Goal: Find specific page/section: Find specific page/section

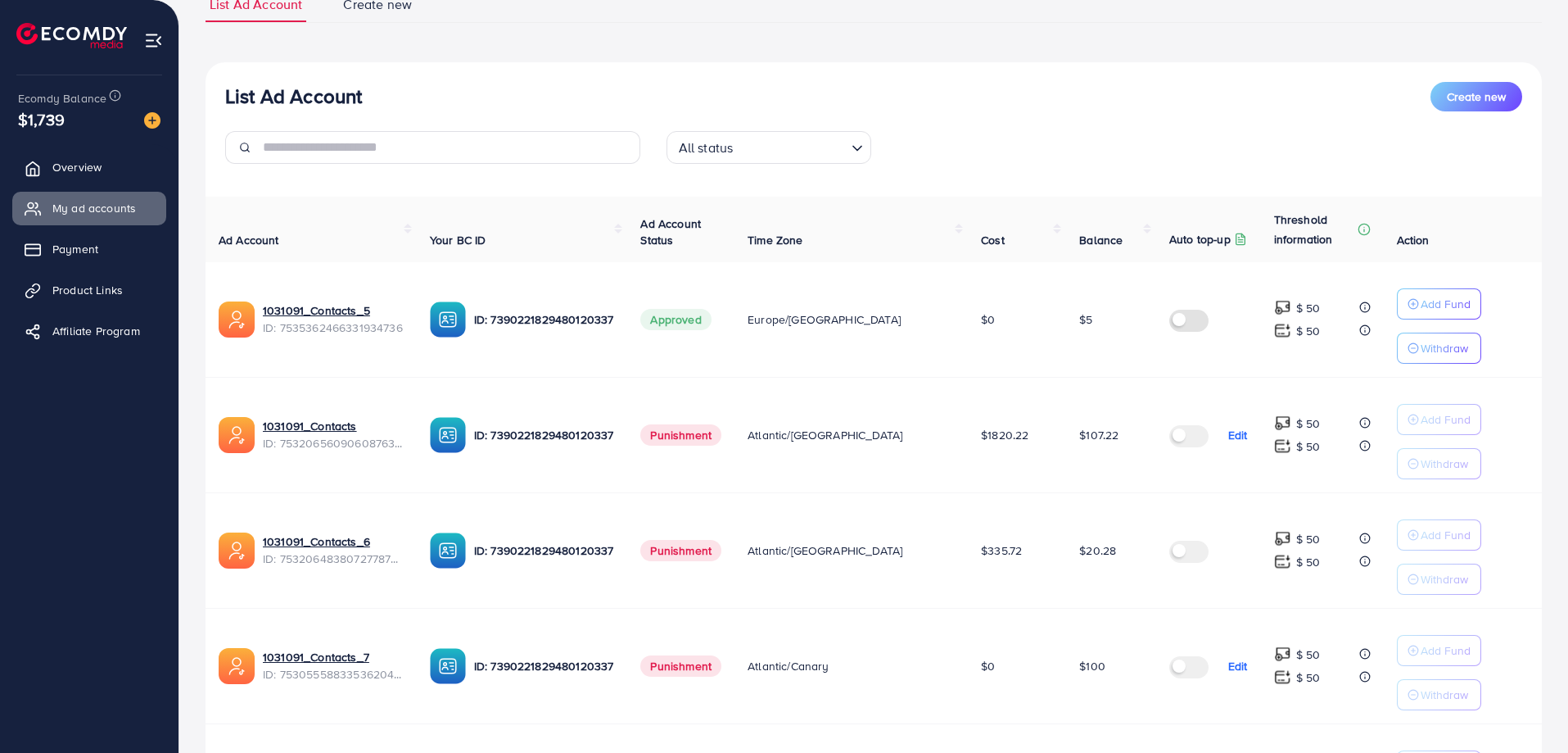
scroll to position [164, 0]
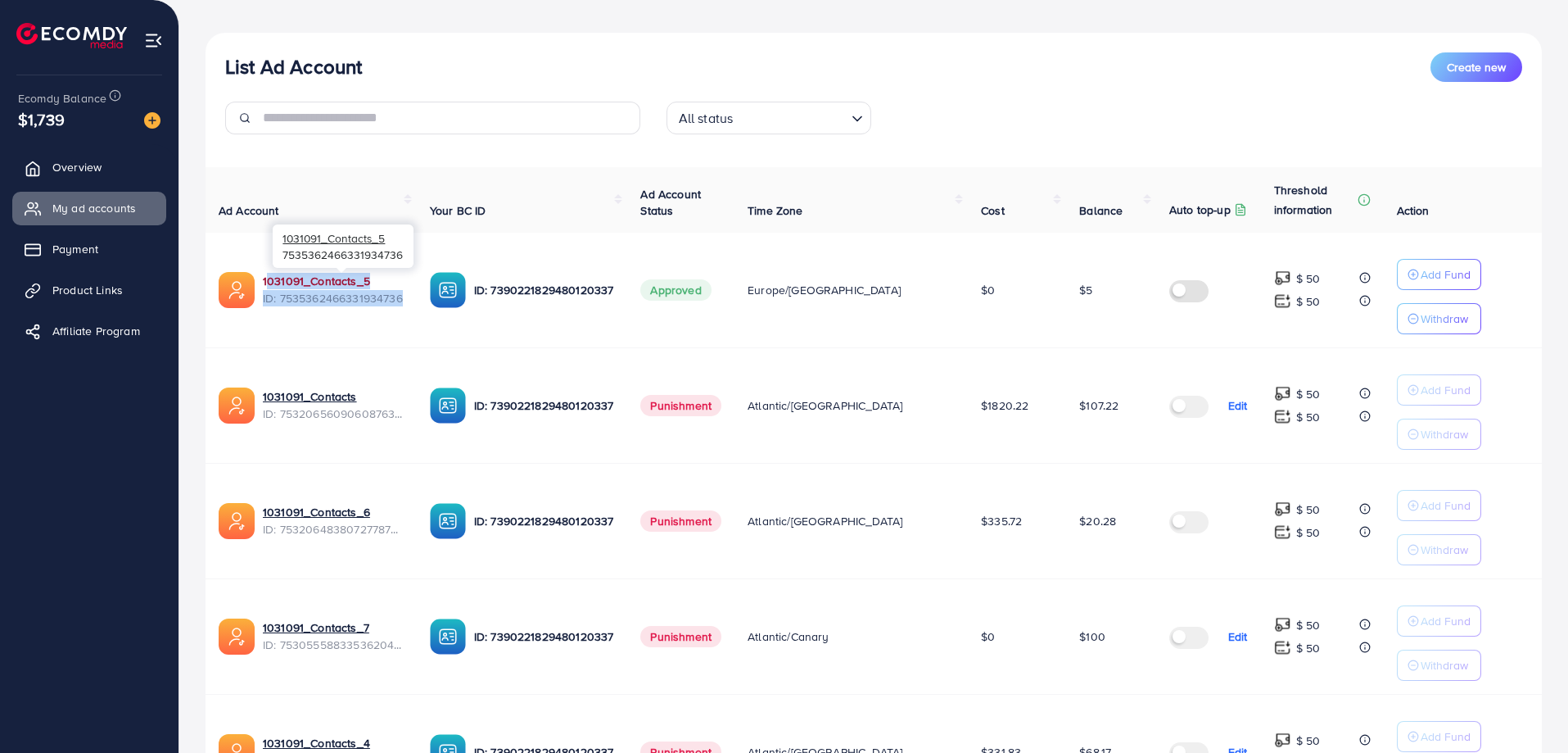
drag, startPoint x: 415, startPoint y: 295, endPoint x: 263, endPoint y: 277, distance: 153.1
click at [263, 277] on div "1031091_Contacts_5 ID: 7535362466331934736" at bounding box center [333, 289] width 141 height 34
copy div "1031091_Contacts_5 ID: 7535362466331934736"
click at [83, 159] on span "Overview" at bounding box center [81, 167] width 49 height 16
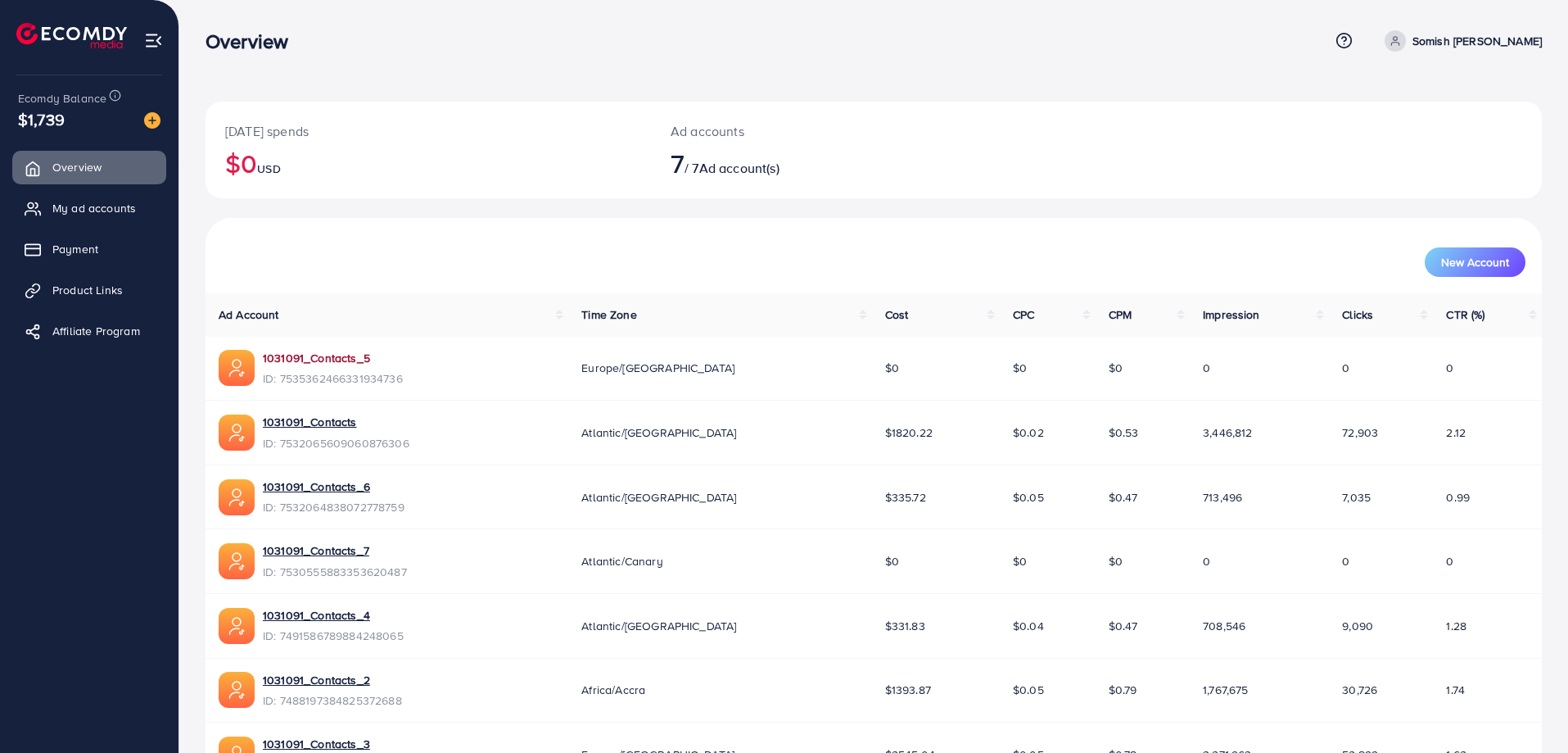
click at [301, 356] on link "1031091_Contacts_5" at bounding box center [317, 358] width 108 height 16
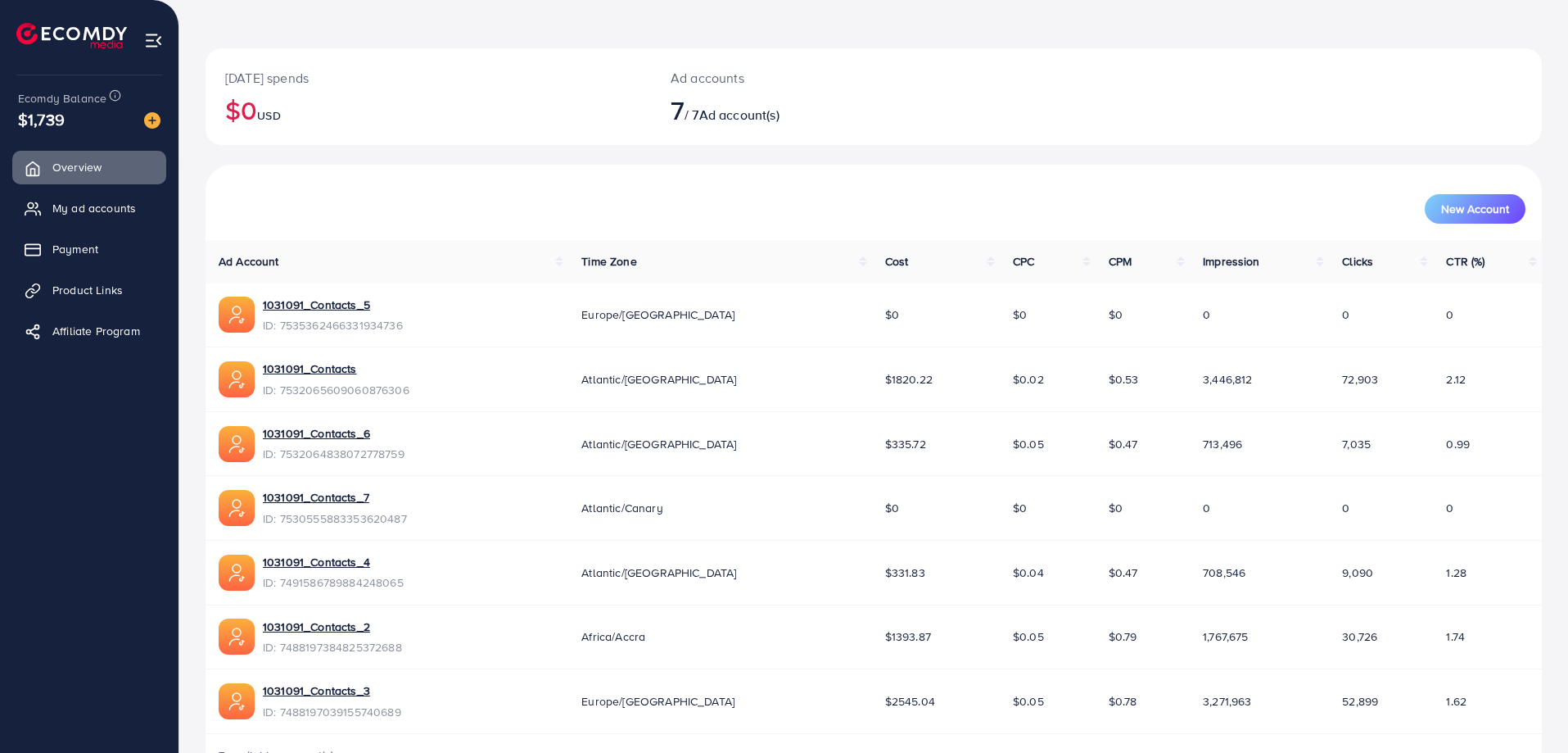
scroll to position [82, 0]
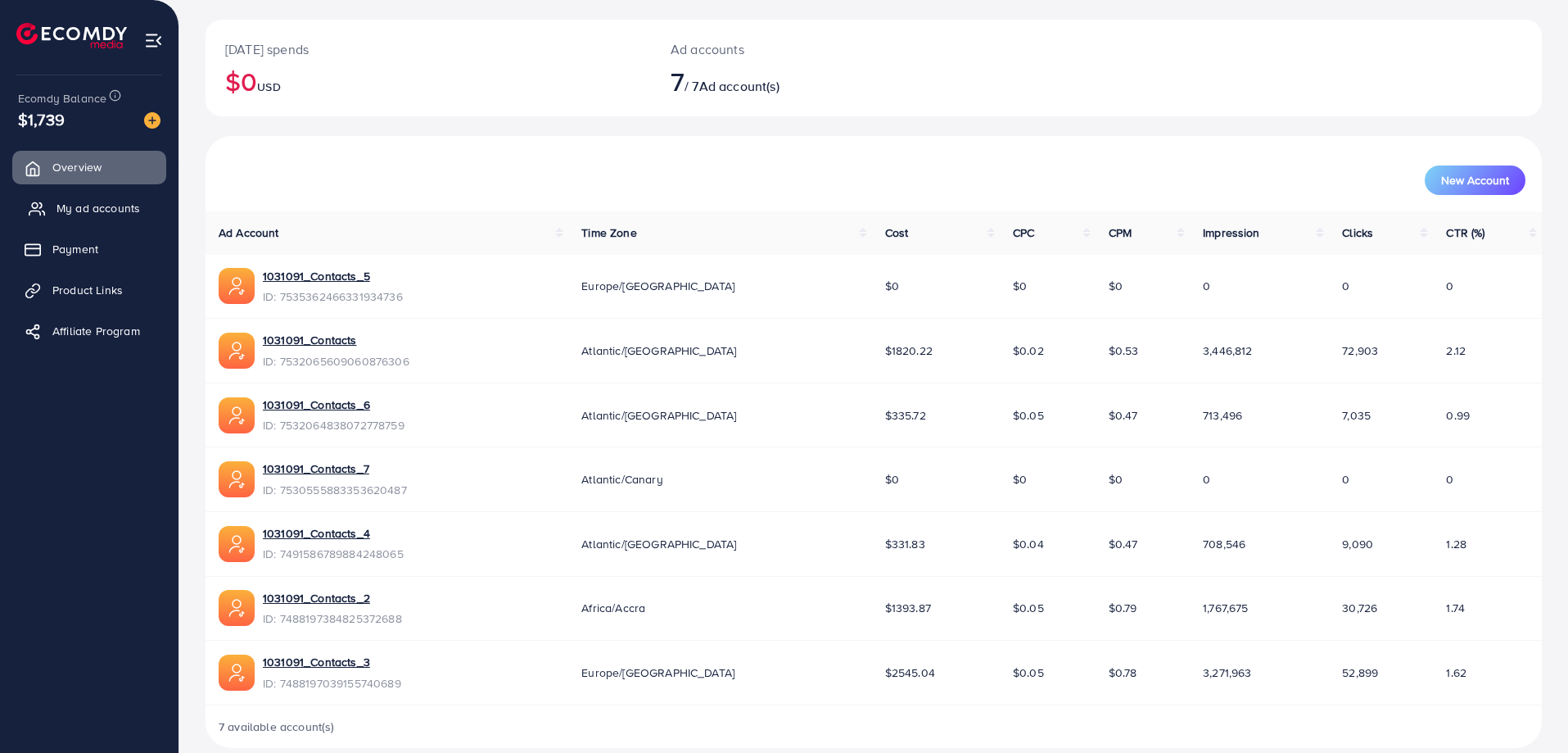
click at [107, 206] on span "My ad accounts" at bounding box center [98, 208] width 84 height 16
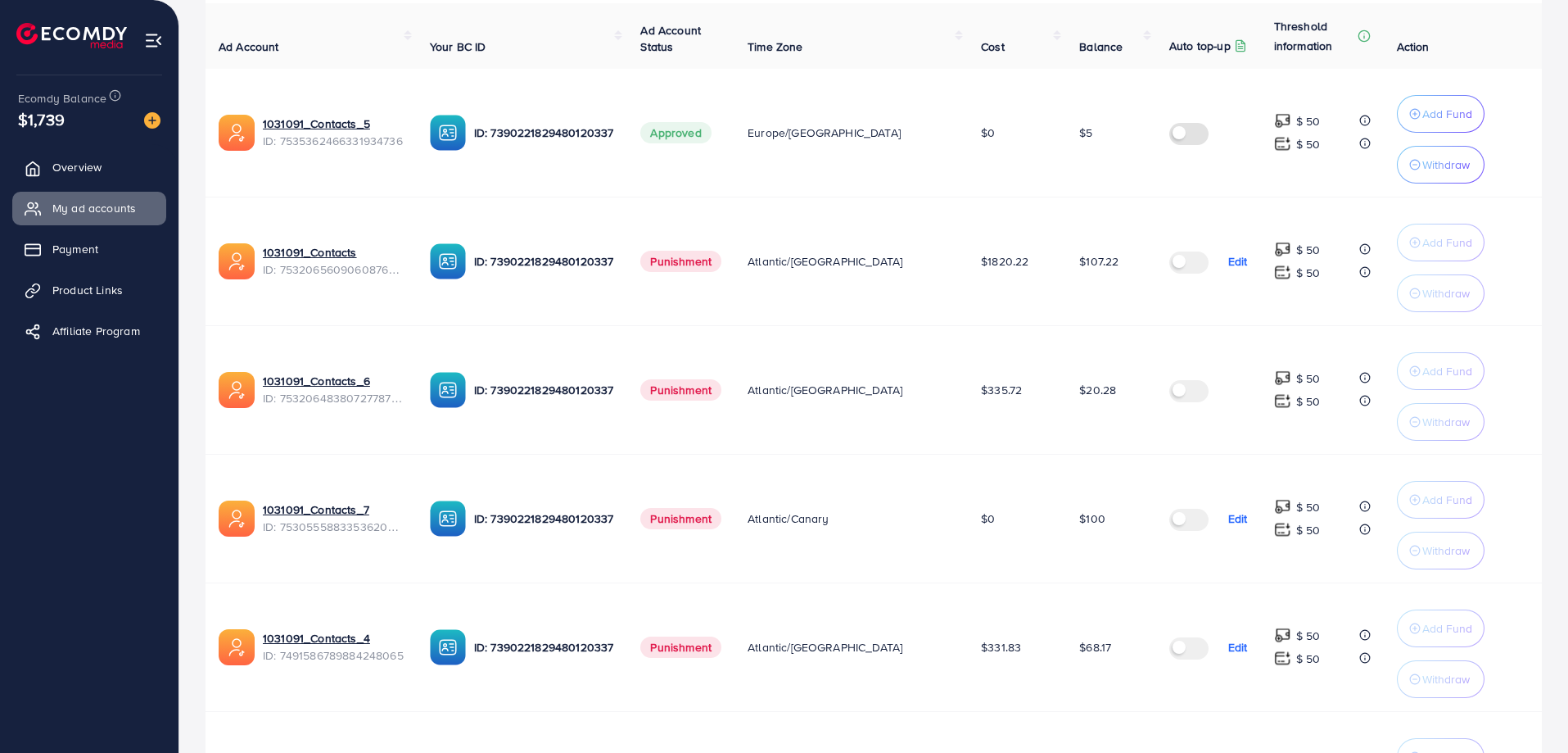
scroll to position [246, 0]
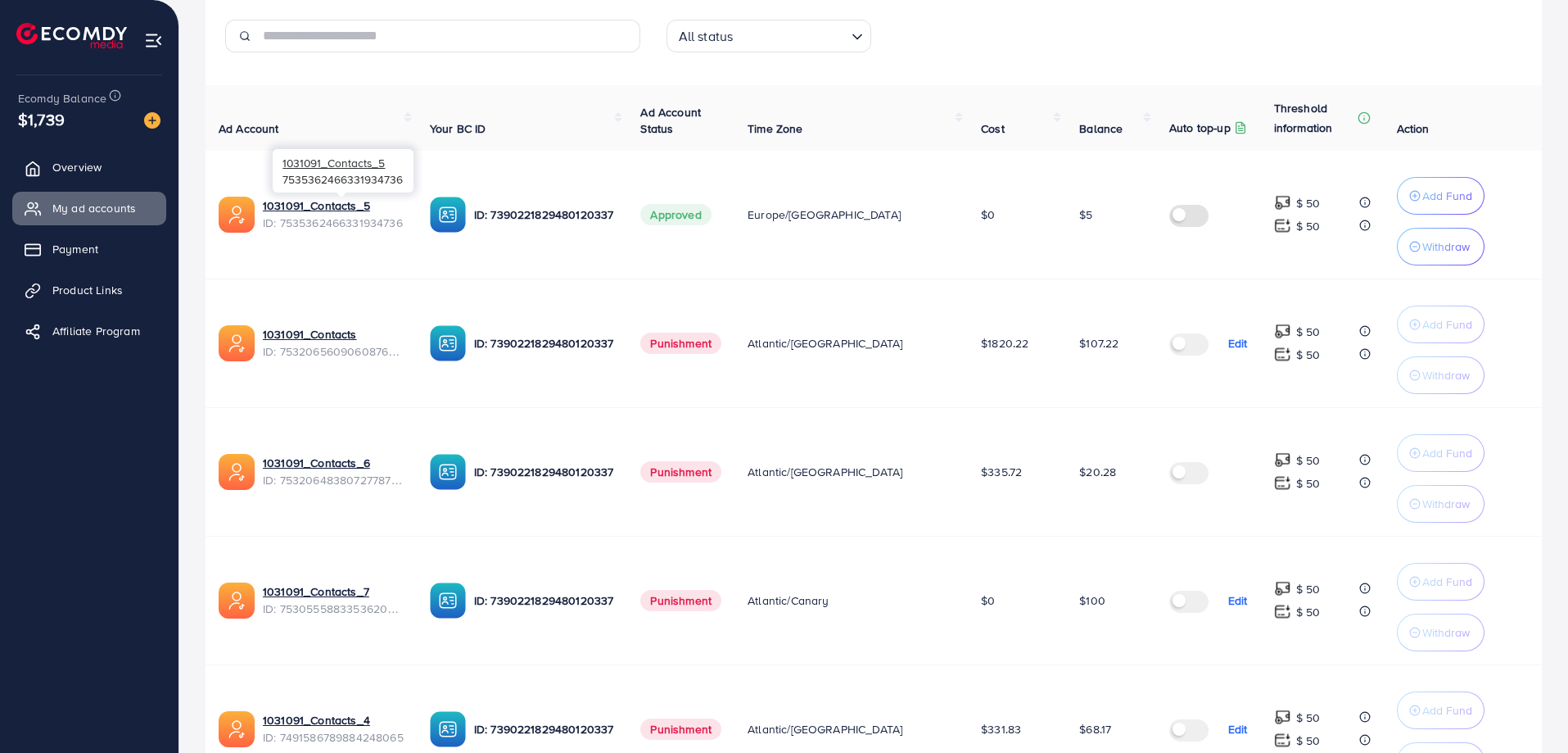
click at [351, 227] on span "ID: 7535362466331934736" at bounding box center [333, 222] width 141 height 16
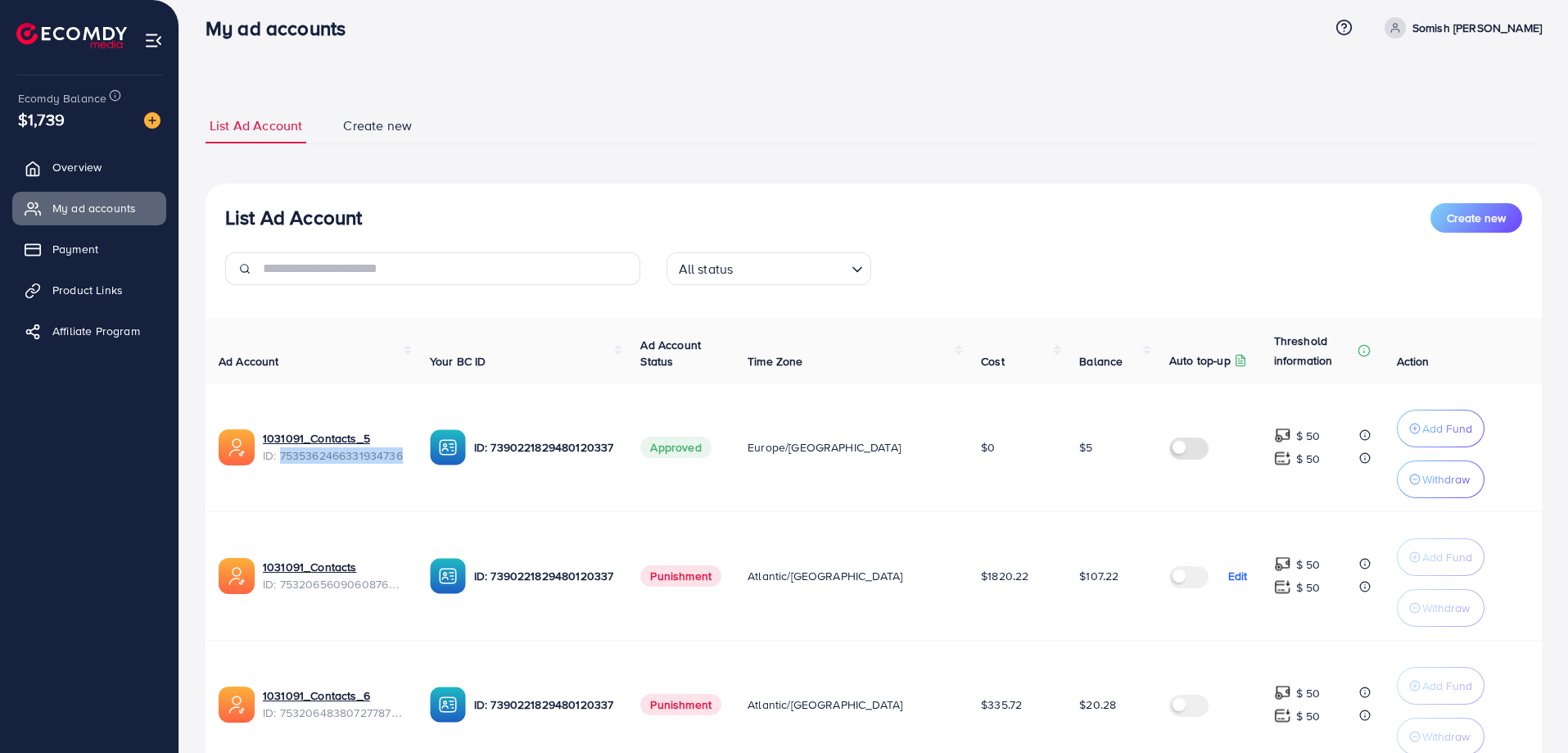
scroll to position [0, 0]
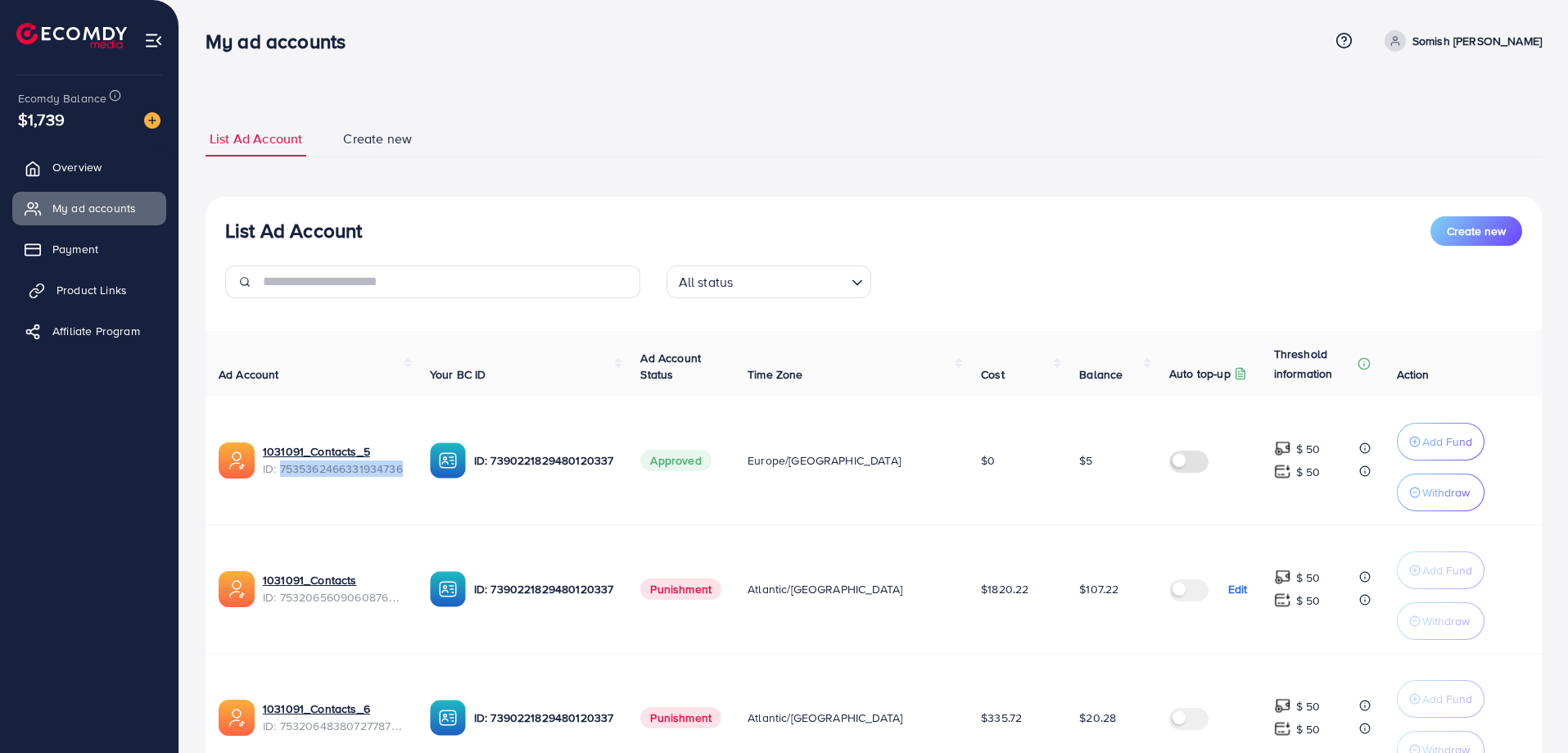
click at [92, 287] on span "Product Links" at bounding box center [91, 290] width 70 height 16
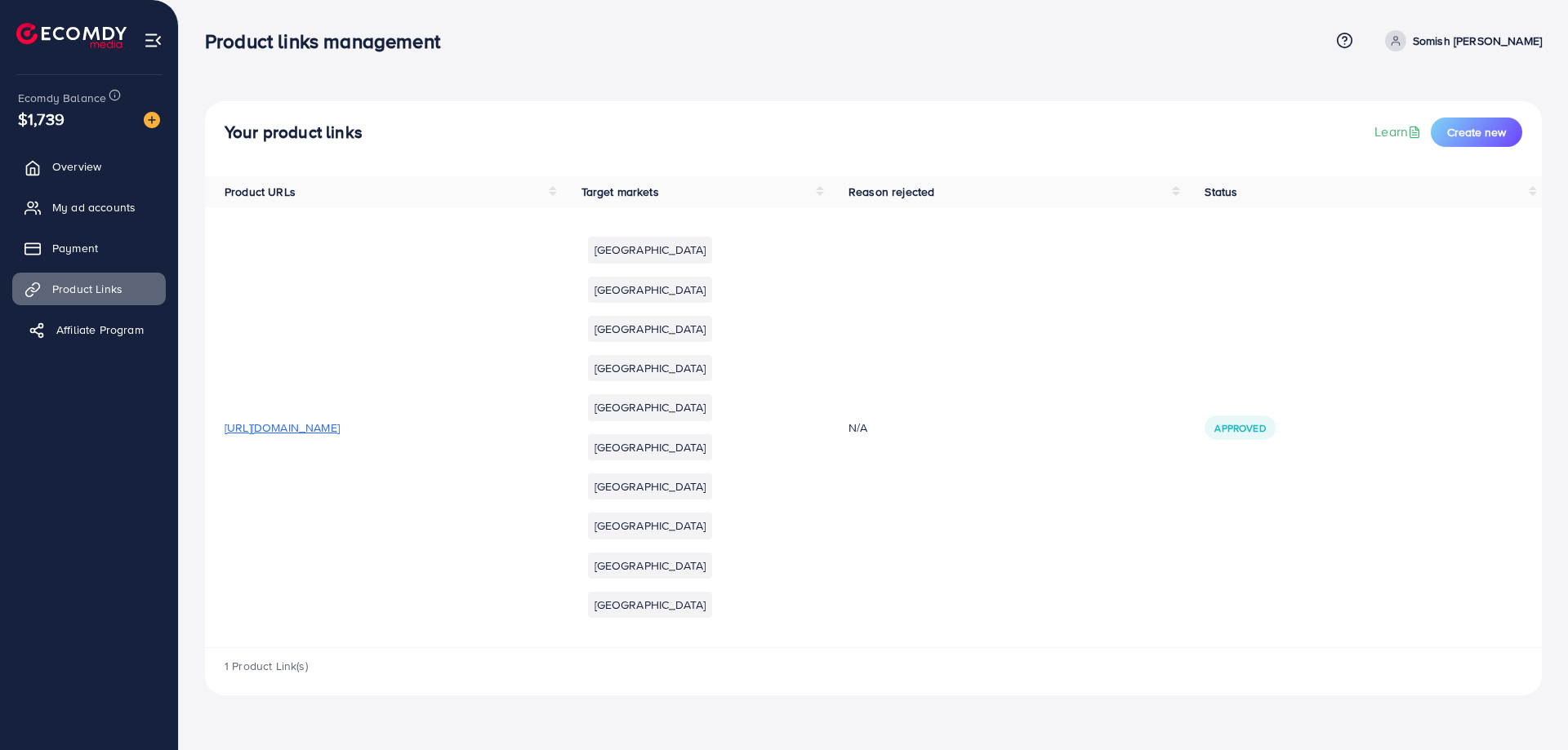
click at [95, 331] on span "Affiliate Program" at bounding box center [100, 330] width 87 height 16
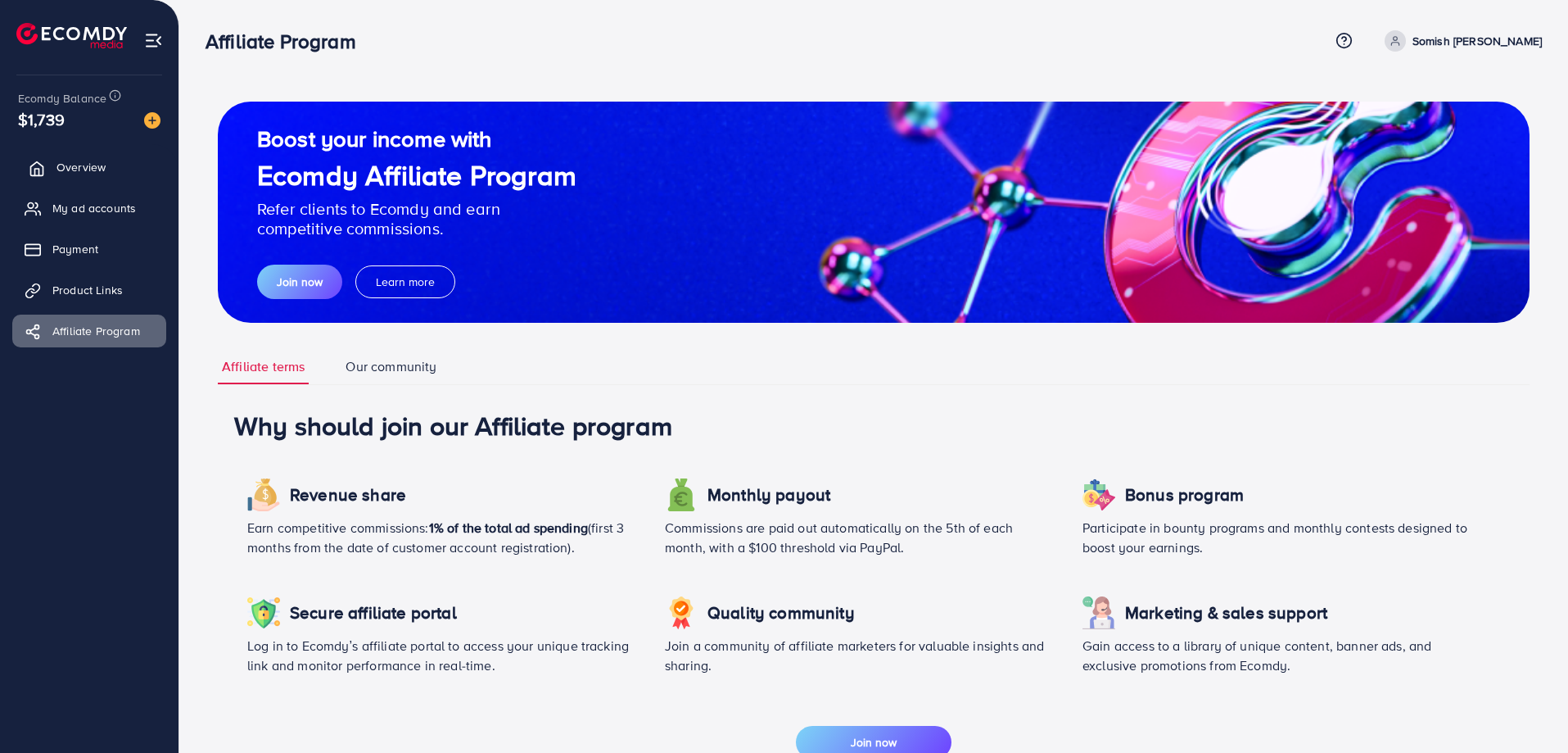
click at [83, 162] on span "Overview" at bounding box center [81, 167] width 49 height 16
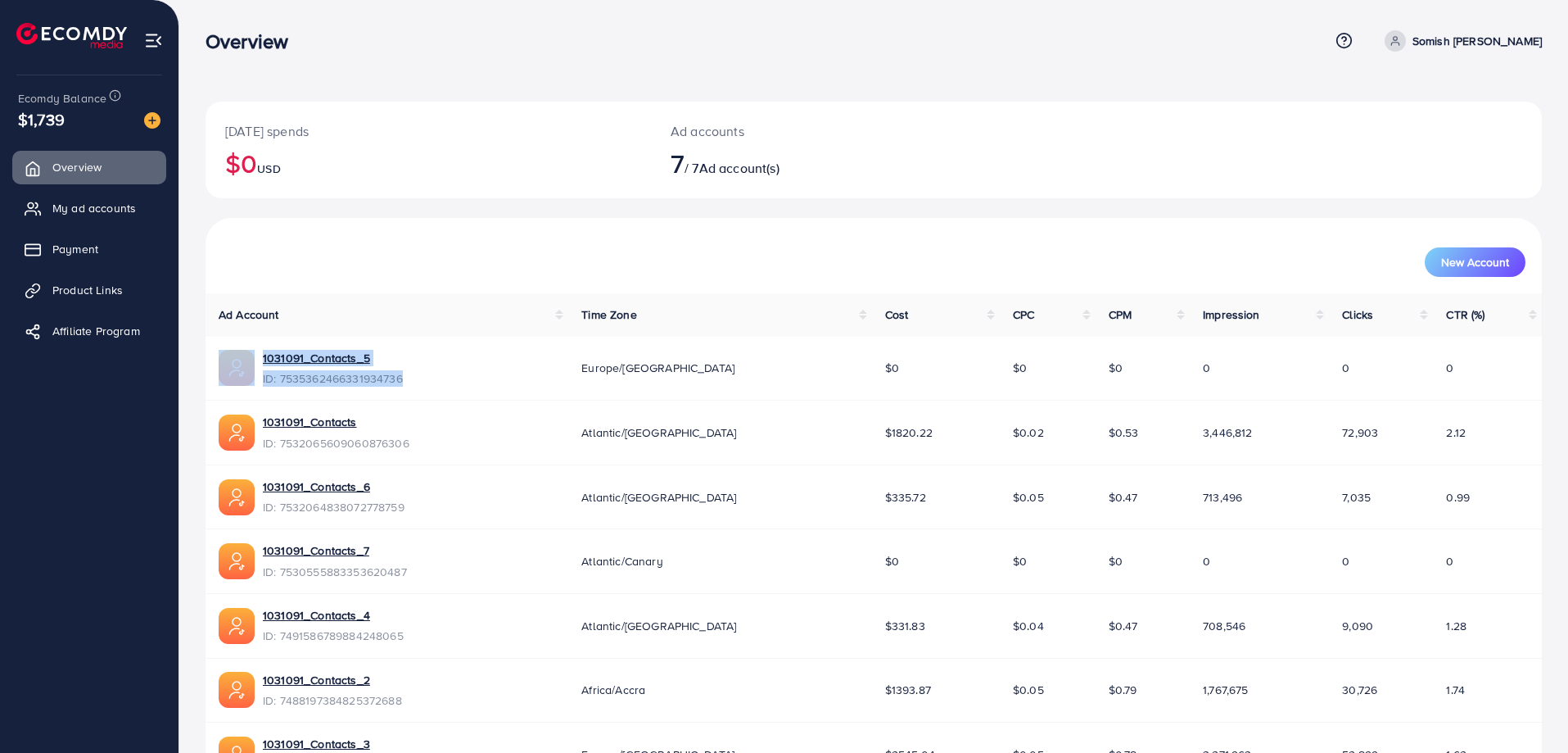
drag, startPoint x: 433, startPoint y: 379, endPoint x: 247, endPoint y: 356, distance: 187.4
click at [247, 356] on div "1031091_Contacts_5 ID: 7535362466331934736" at bounding box center [386, 368] width 336 height 37
copy div "1031091_Contacts_5 ID: 7535362466331934736"
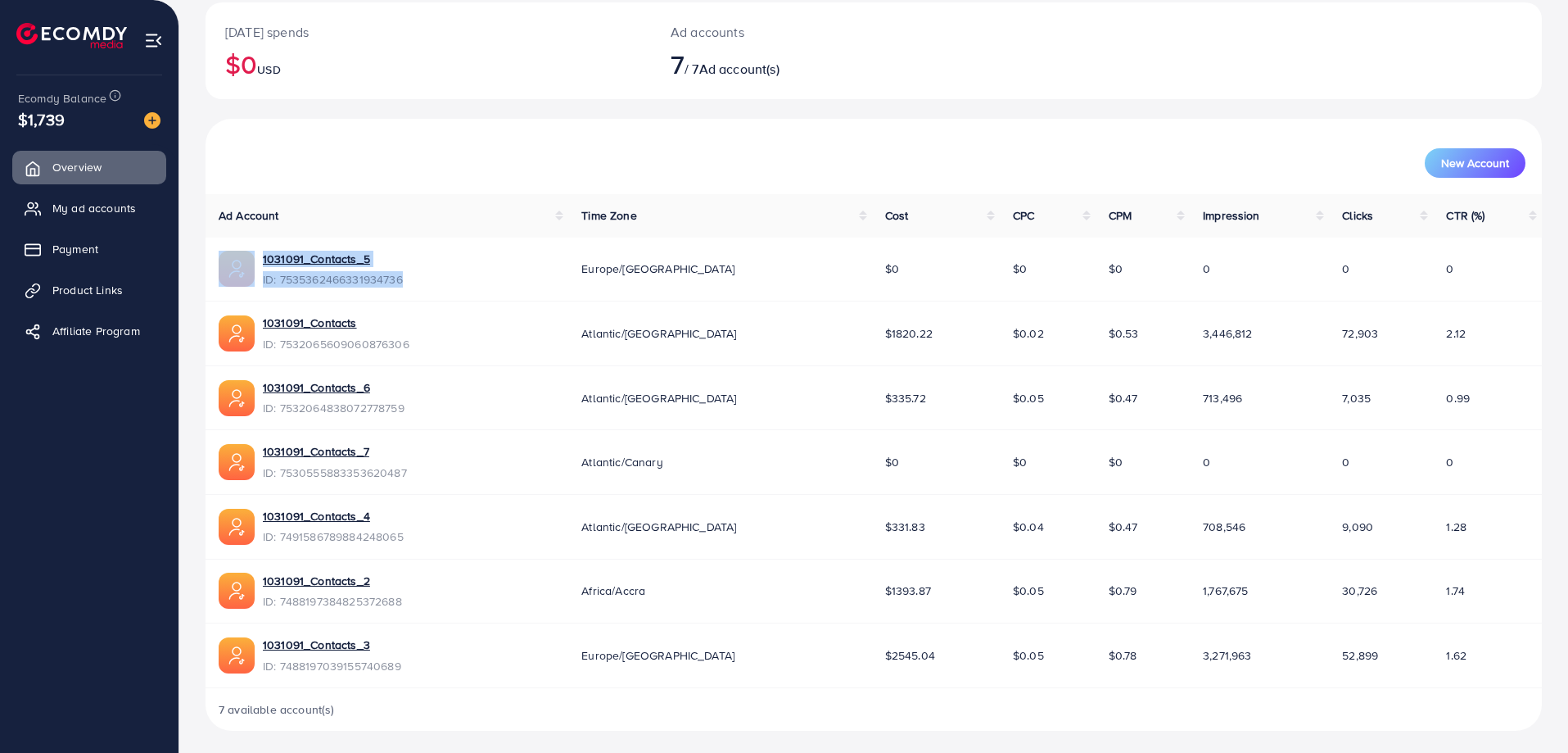
scroll to position [103, 0]
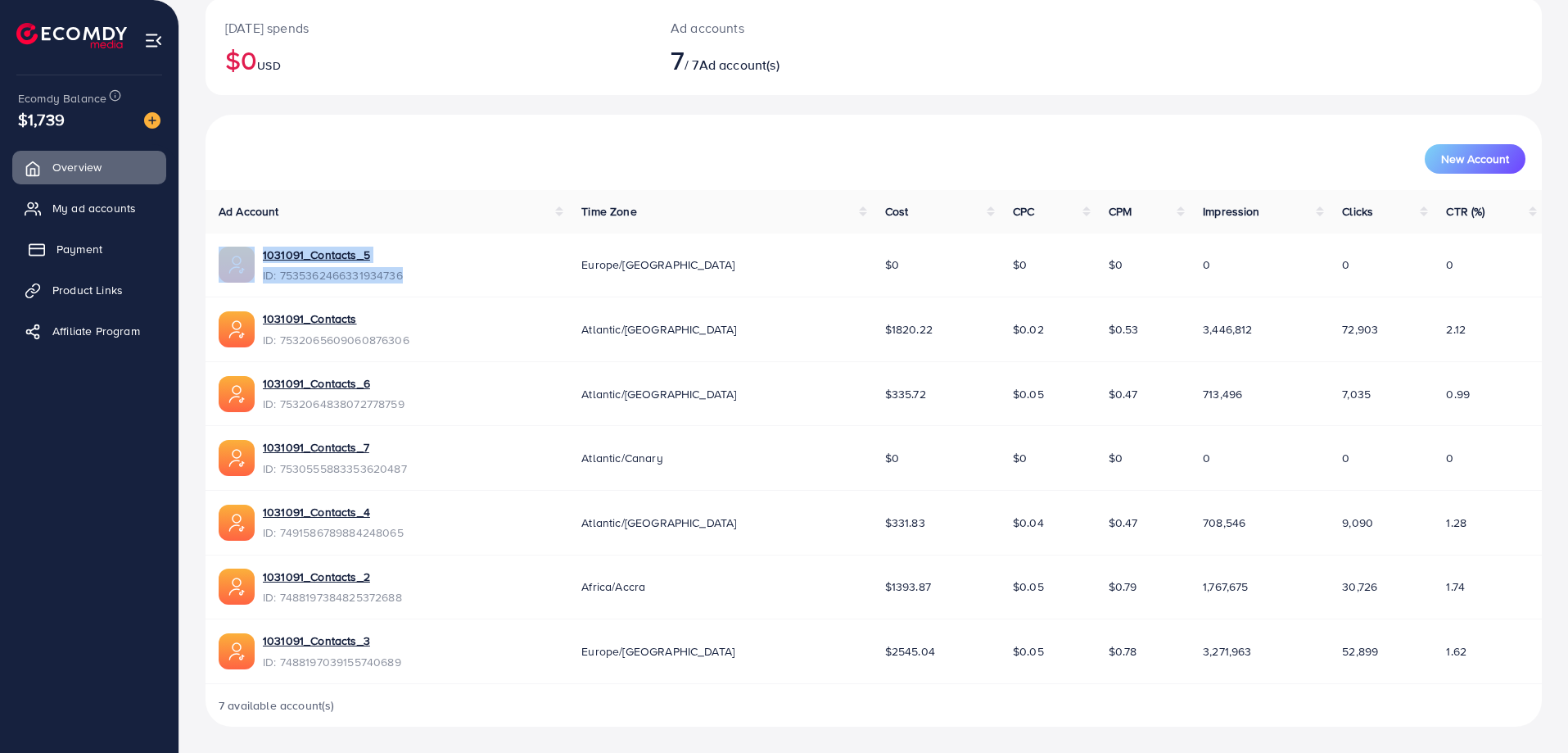
click at [48, 211] on link "My ad accounts" at bounding box center [88, 208] width 154 height 33
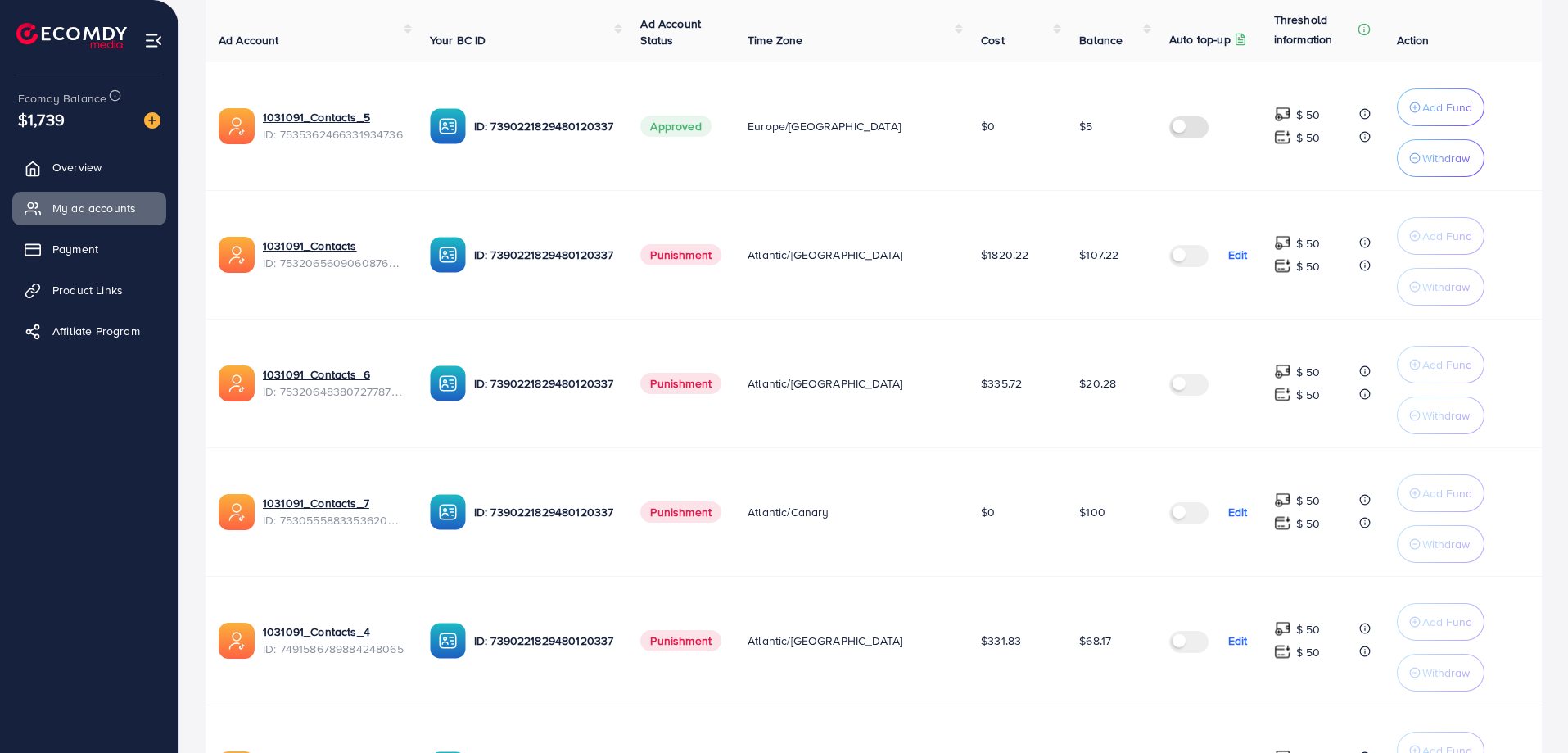
scroll to position [417, 0]
